Goal: Obtain resource: Download file/media

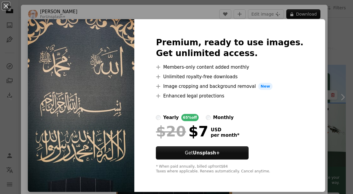
scroll to position [18, 0]
click at [324, 22] on div "An X shape Premium, ready to use images. Get unlimited access. A plus sign Memb…" at bounding box center [176, 97] width 353 height 194
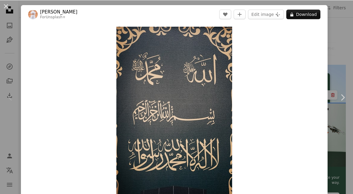
click at [4, 6] on button "An X shape" at bounding box center [5, 5] width 7 height 7
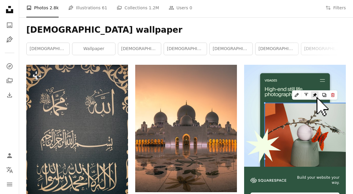
click at [116, 75] on icon "Add to Collection" at bounding box center [116, 75] width 4 height 4
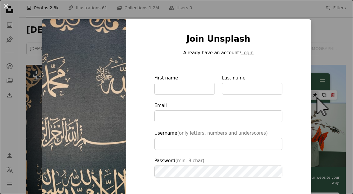
click at [348, 19] on div "An X shape Join Unsplash Already have an account? Login First name Last name Em…" at bounding box center [176, 97] width 353 height 194
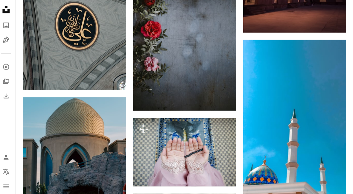
scroll to position [796, 0]
